Goal: Use online tool/utility: Utilize a website feature to perform a specific function

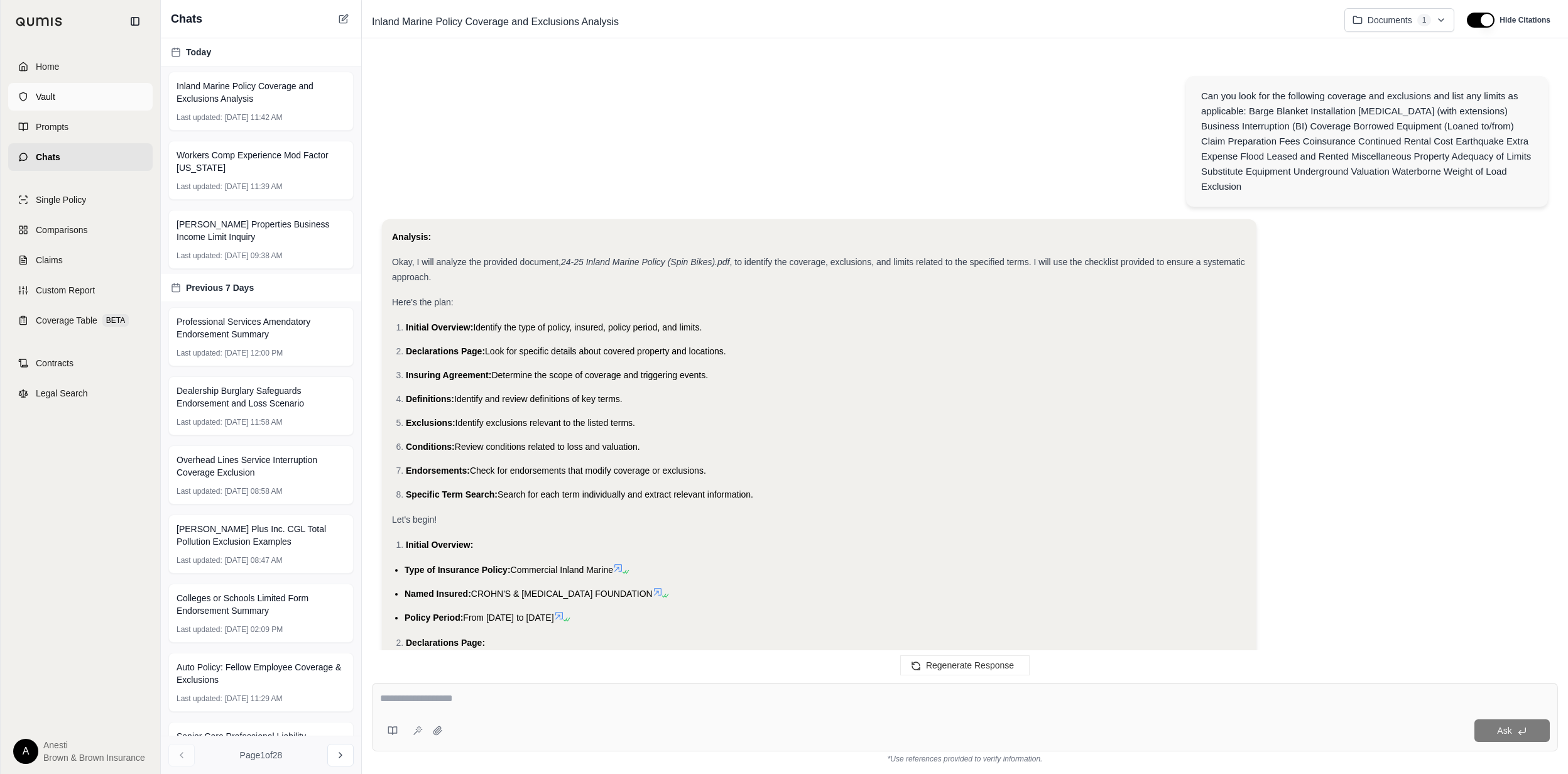
scroll to position [2074, 0]
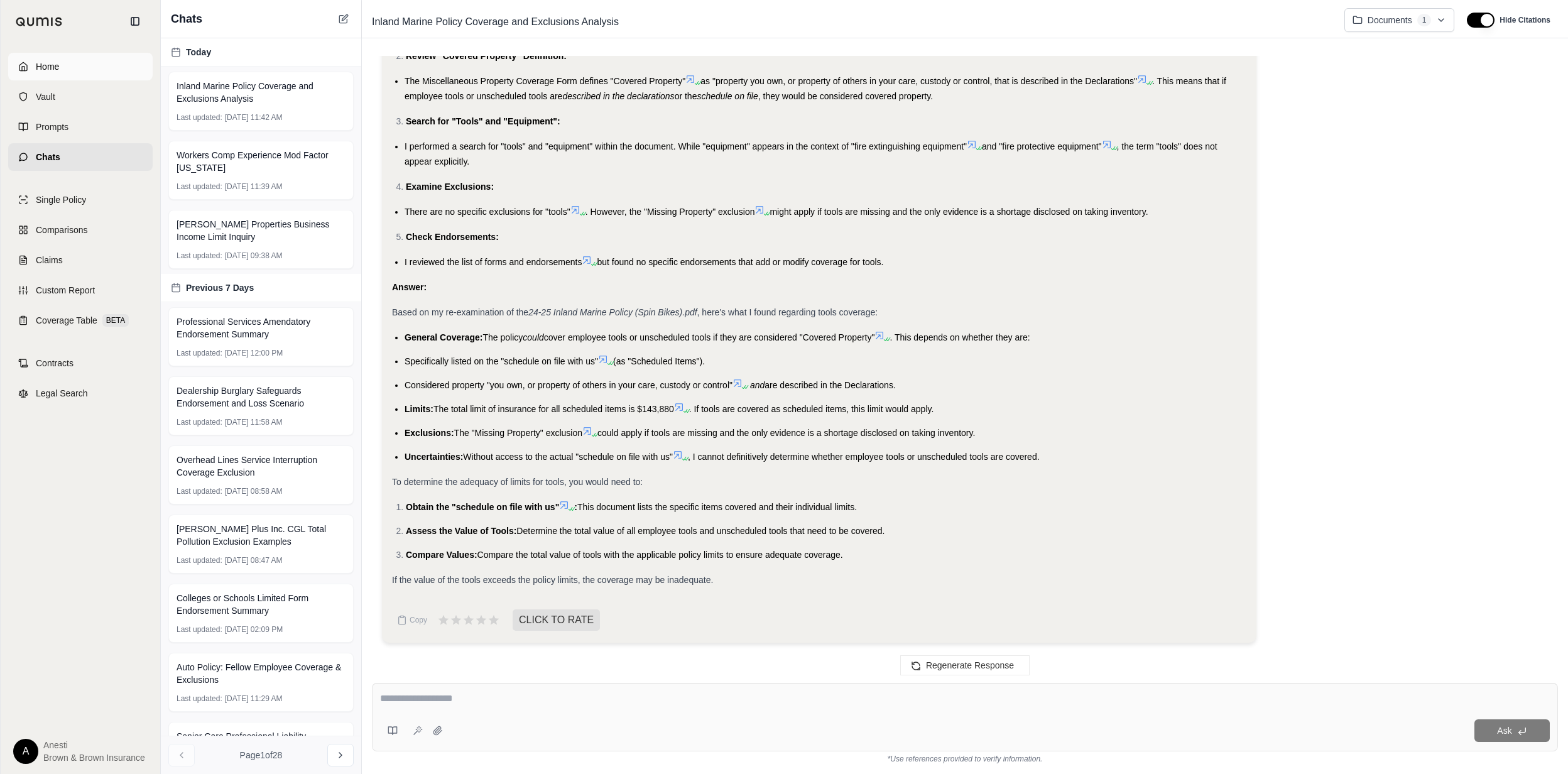
click at [103, 75] on link "Home" at bounding box center [80, 67] width 145 height 28
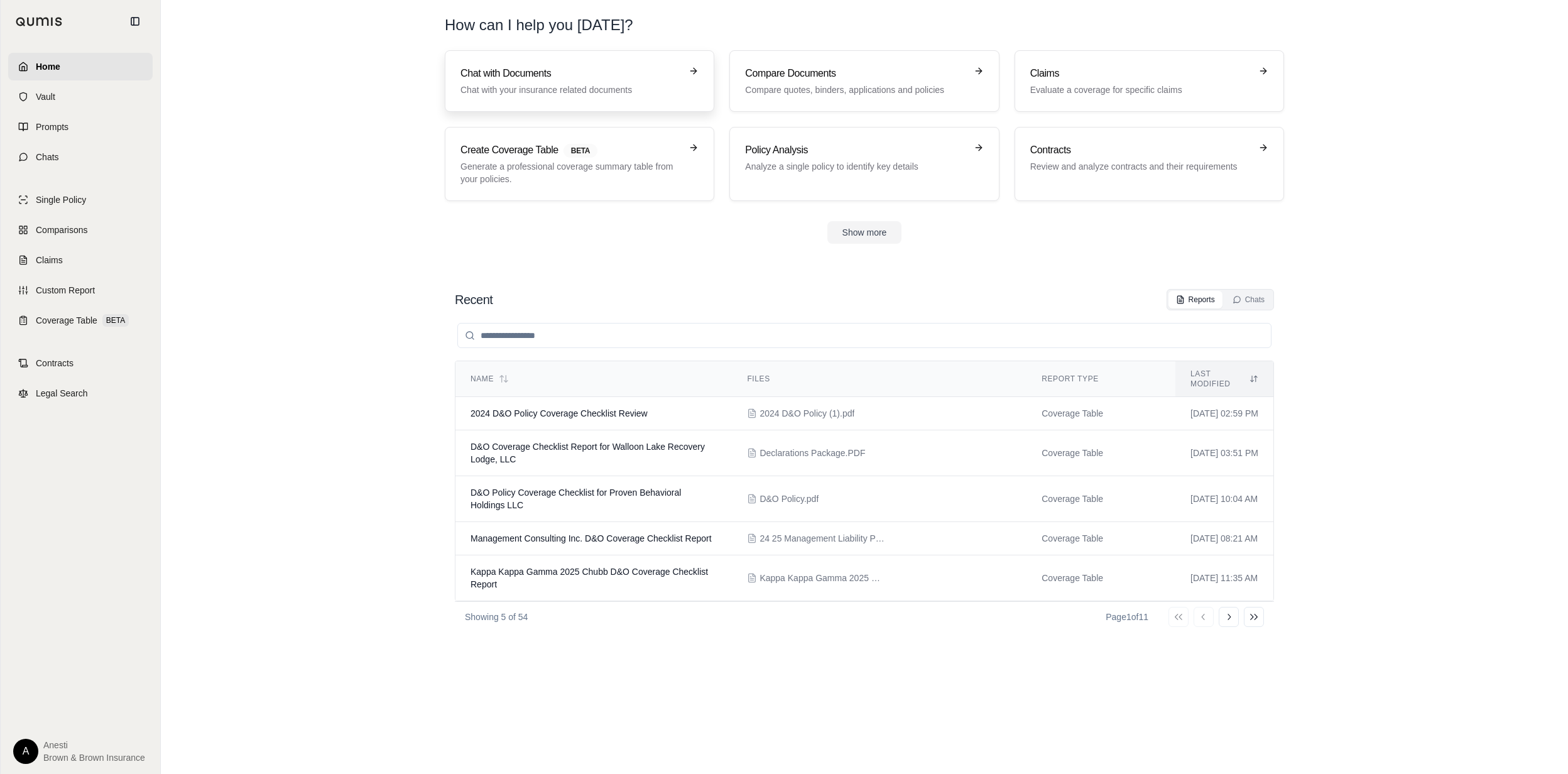
click at [470, 74] on h3 "Chat with Documents" at bounding box center [570, 73] width 221 height 15
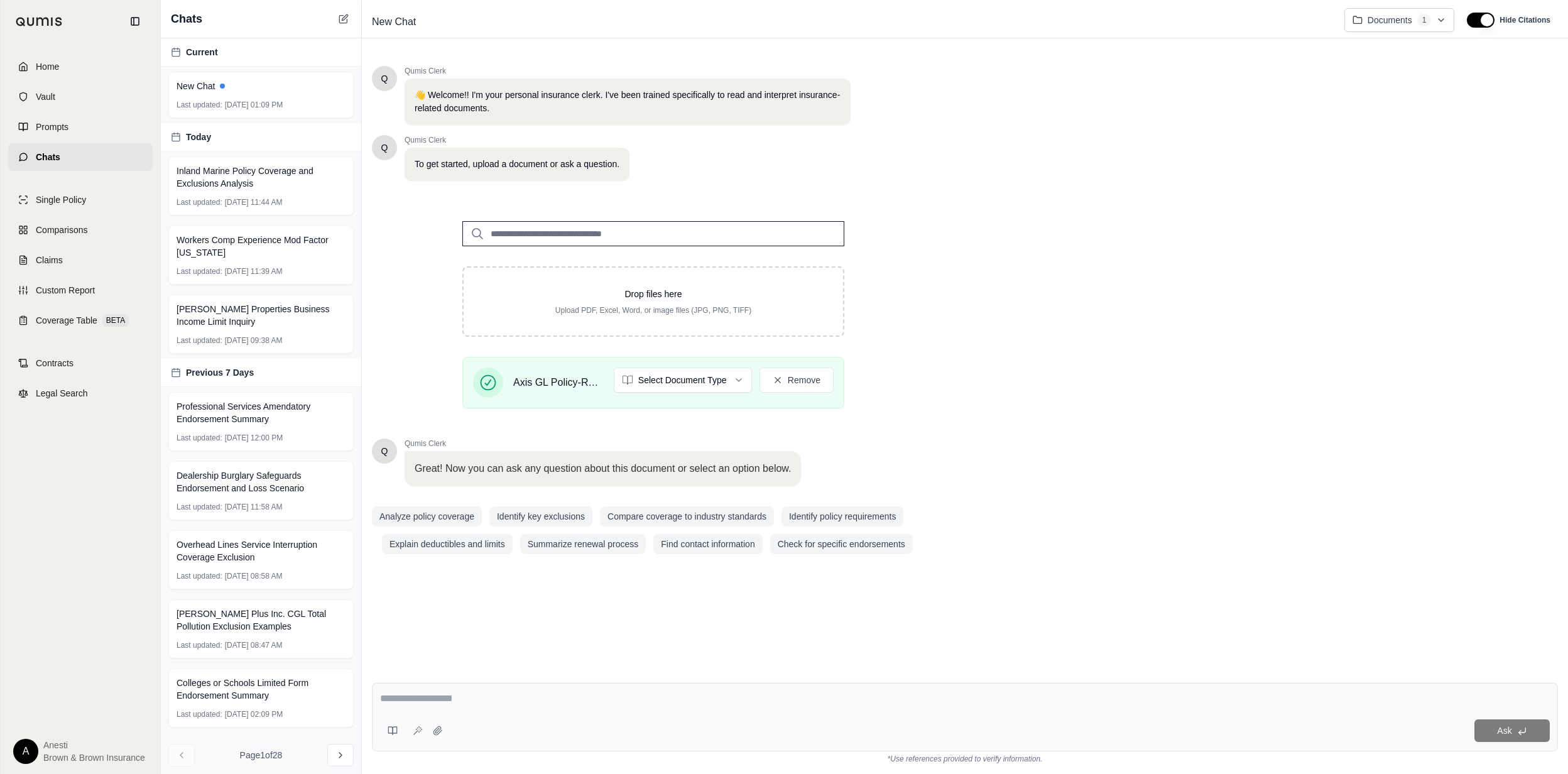
click at [492, 692] on textarea at bounding box center [964, 699] width 1169 height 15
type textarea "**********"
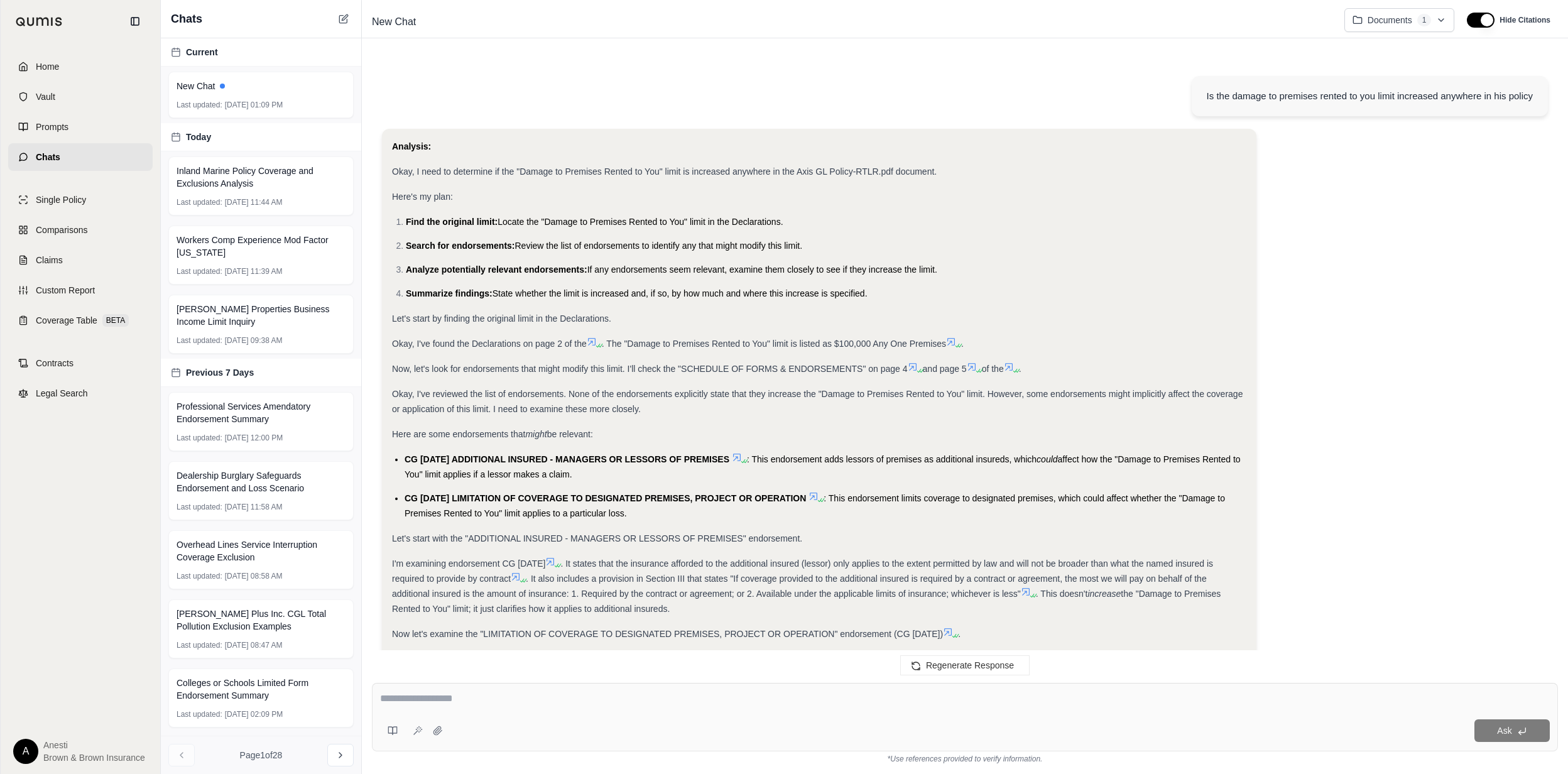
scroll to position [184, 0]
